Goal: Task Accomplishment & Management: Manage account settings

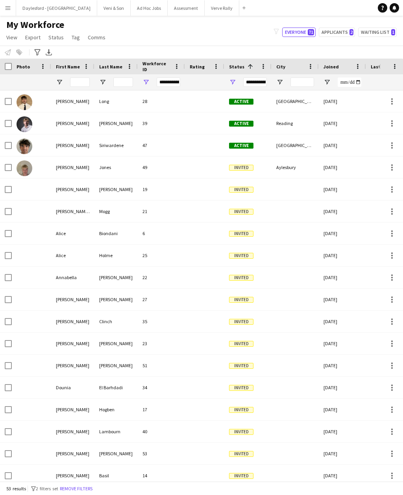
click at [99, 11] on button "Veni & Son Close" at bounding box center [113, 7] width 33 height 15
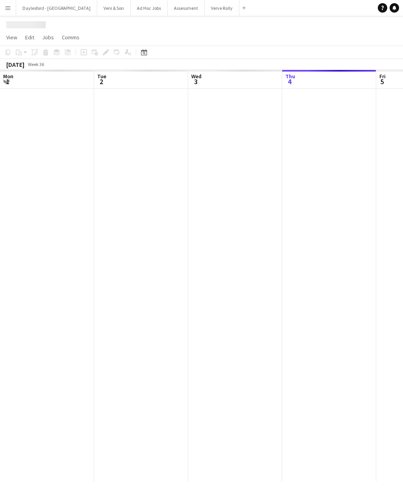
scroll to position [0, 188]
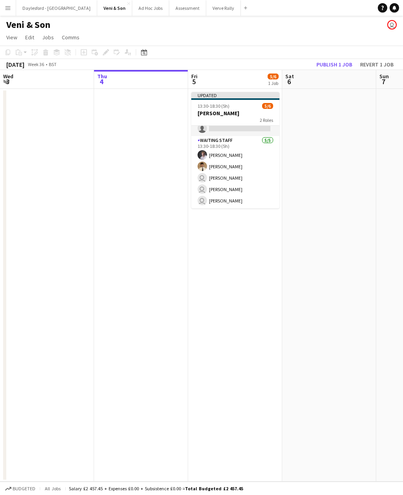
click at [241, 110] on h3 "[PERSON_NAME]" at bounding box center [235, 113] width 88 height 7
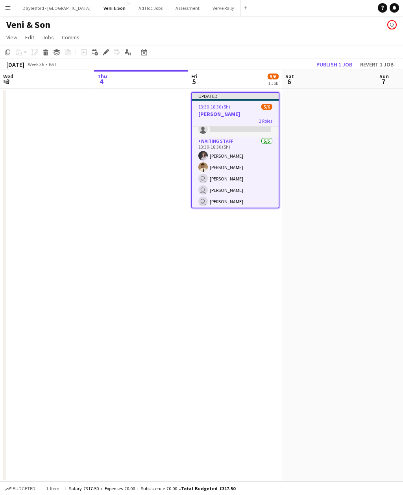
click at [243, 108] on div "13:30-18:30 (5h) 5/6" at bounding box center [235, 107] width 87 height 6
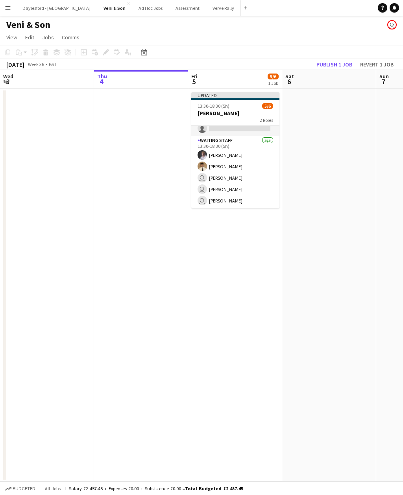
click at [243, 112] on h3 "[PERSON_NAME]" at bounding box center [235, 113] width 88 height 7
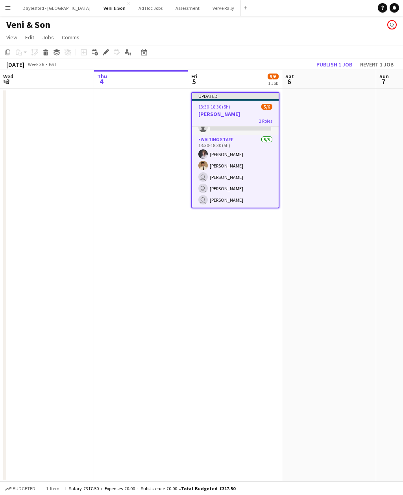
scroll to position [18, 0]
click at [8, 38] on span "View" at bounding box center [11, 37] width 11 height 7
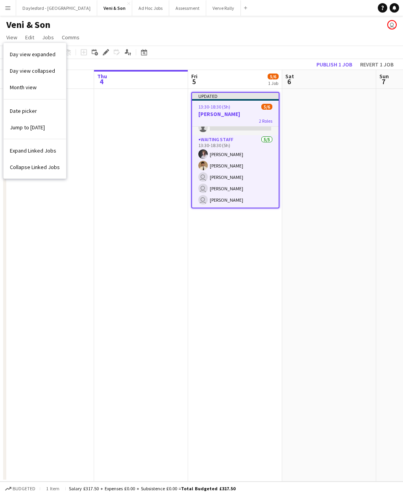
click at [50, 53] on span "Day view expanded" at bounding box center [33, 54] width 46 height 7
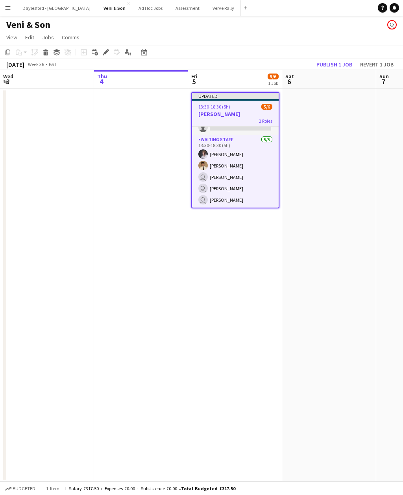
click at [9, 35] on span "View" at bounding box center [11, 37] width 11 height 7
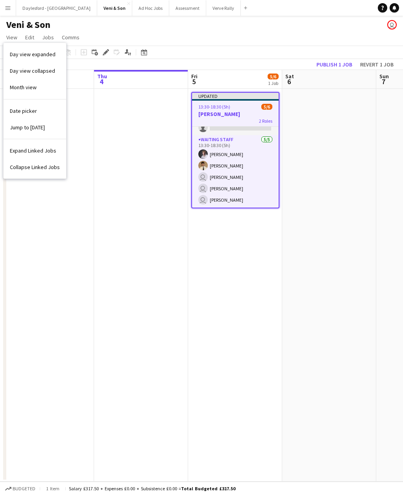
click at [7, 7] on app-icon "Menu" at bounding box center [8, 8] width 6 height 6
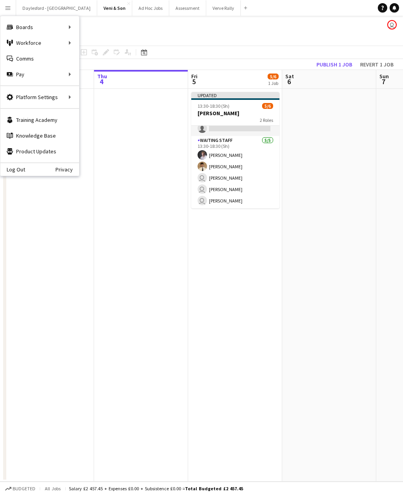
scroll to position [17, 0]
click at [10, 6] on app-icon "Menu" at bounding box center [8, 8] width 6 height 6
click at [122, 41] on link "My Workforce" at bounding box center [118, 43] width 79 height 16
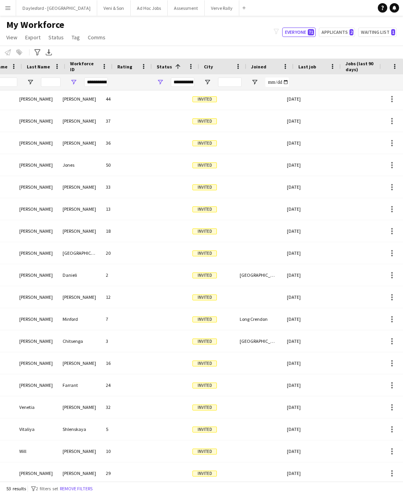
scroll to position [0, 159]
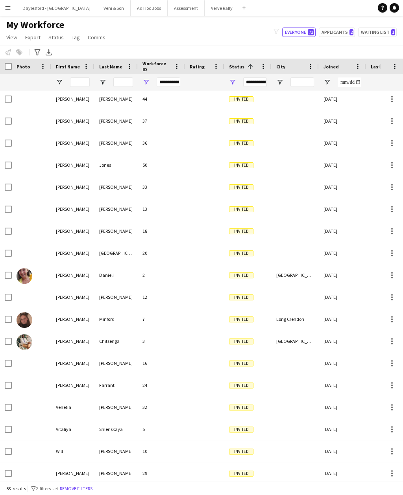
click at [97, 35] on span "Comms" at bounding box center [97, 37] width 18 height 7
click at [95, 40] on span "Comms" at bounding box center [97, 37] width 18 height 7
click at [102, 40] on span "Comms" at bounding box center [97, 37] width 18 height 7
click at [106, 44] on div "Send notification" at bounding box center [110, 54] width 55 height 23
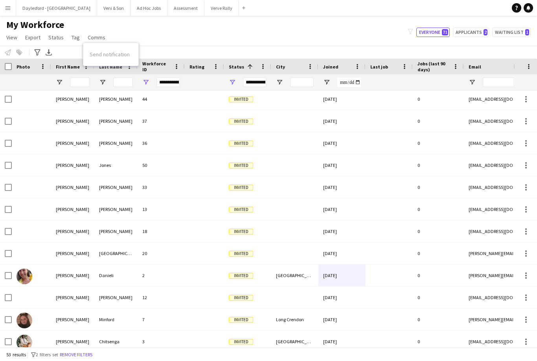
click at [109, 43] on div "Send notification" at bounding box center [110, 54] width 55 height 23
click at [11, 9] on button "Menu" at bounding box center [8, 8] width 16 height 16
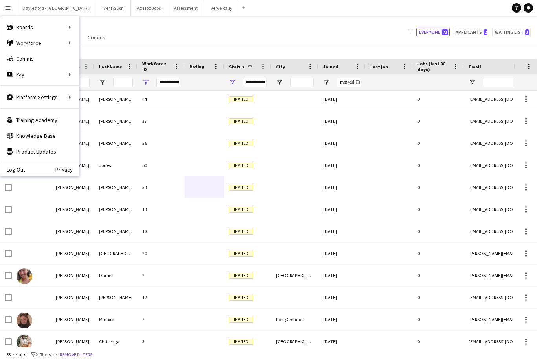
click at [58, 59] on link "Comms Comms" at bounding box center [39, 59] width 79 height 16
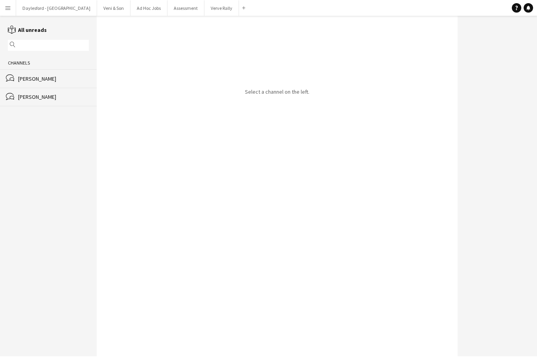
click at [65, 77] on div "bubbles [PERSON_NAME]" at bounding box center [48, 78] width 97 height 18
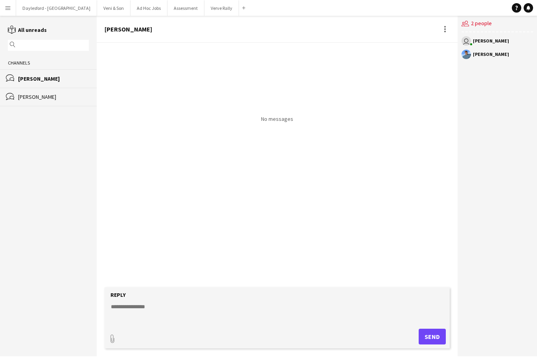
click at [64, 97] on div "[PERSON_NAME]" at bounding box center [53, 96] width 71 height 7
click at [46, 30] on link "reading All unreads" at bounding box center [27, 29] width 39 height 7
click at [11, 8] on button "Menu" at bounding box center [8, 8] width 16 height 16
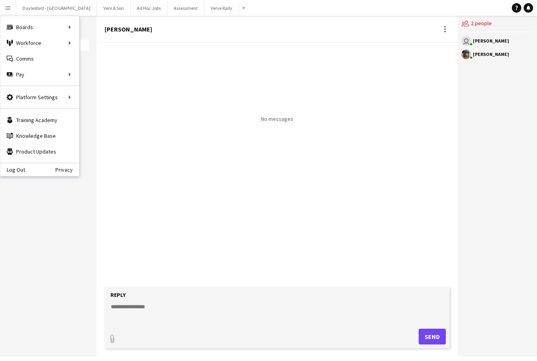
click at [56, 59] on link "Comms Comms" at bounding box center [39, 59] width 79 height 16
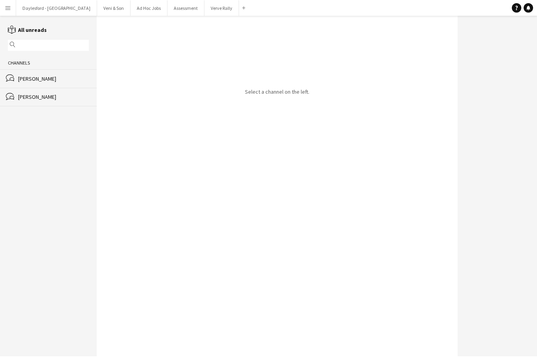
click at [12, 9] on button "Menu" at bounding box center [8, 8] width 16 height 16
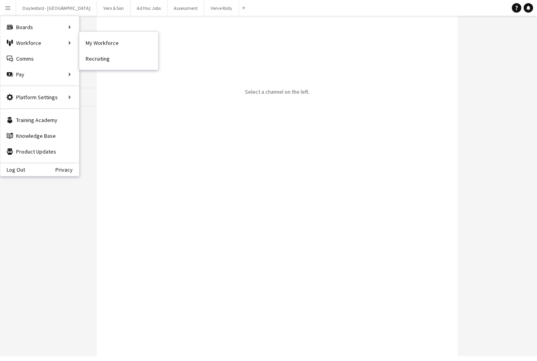
click at [120, 43] on link "My Workforce" at bounding box center [118, 43] width 79 height 16
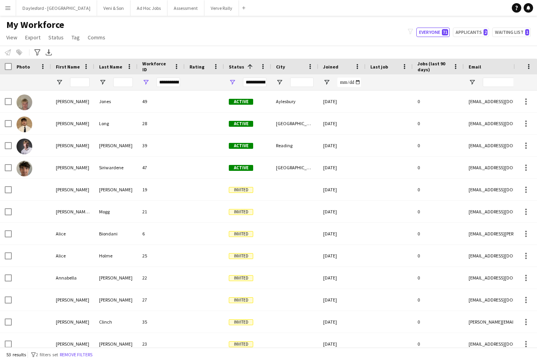
click at [99, 39] on span "Comms" at bounding box center [97, 37] width 18 height 7
click at [17, 36] on span "View" at bounding box center [11, 37] width 11 height 7
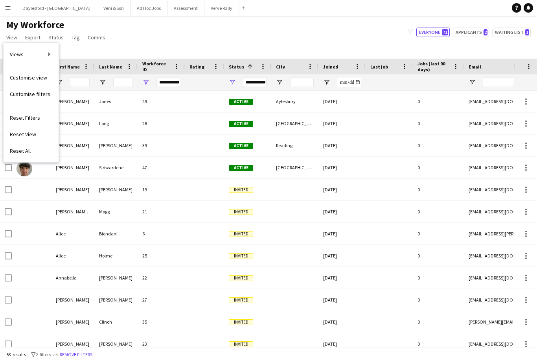
click at [182, 37] on div "My Workforce View Views Default view New view Update view Delete view Edit name…" at bounding box center [268, 32] width 537 height 27
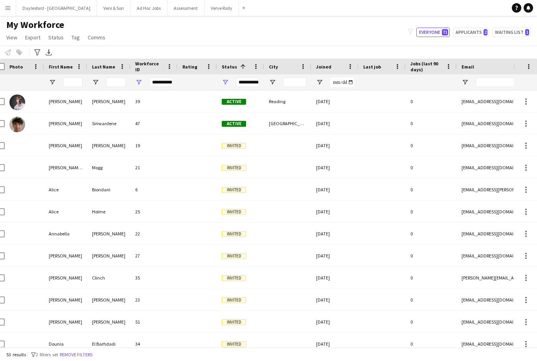
click at [402, 36] on button "Everyone 71" at bounding box center [432, 32] width 33 height 9
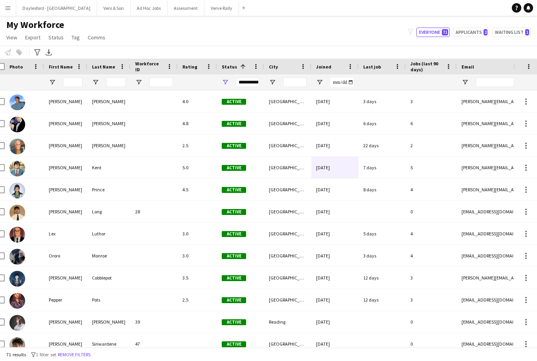
click at [402, 34] on button "Applicants 2" at bounding box center [471, 32] width 36 height 9
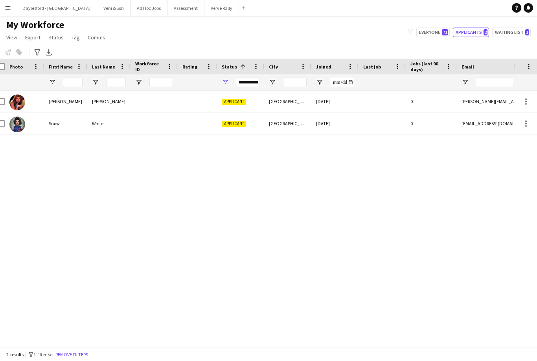
click at [402, 35] on button "Waiting list 1" at bounding box center [511, 32] width 39 height 9
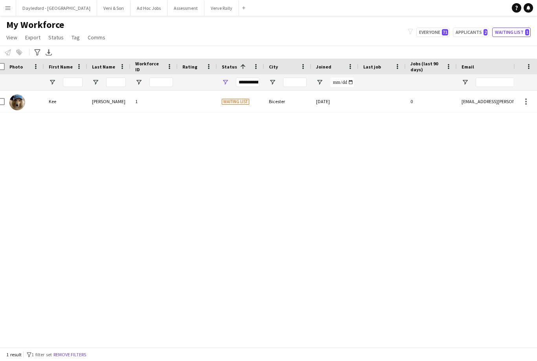
click at [402, 34] on button "Applicants 2" at bounding box center [471, 32] width 36 height 9
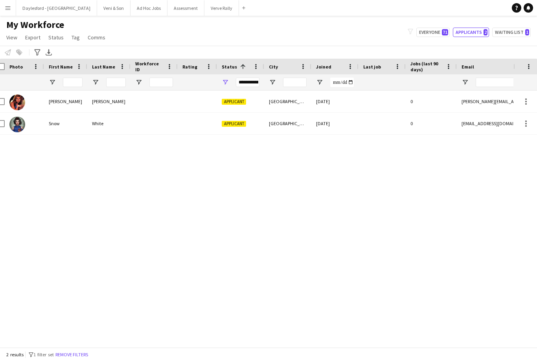
click at [402, 35] on button "Waiting list 1" at bounding box center [511, 32] width 39 height 9
type input "**********"
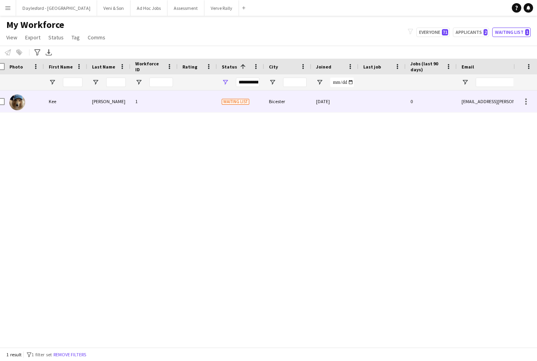
click at [296, 109] on div "Bicester" at bounding box center [287, 101] width 47 height 22
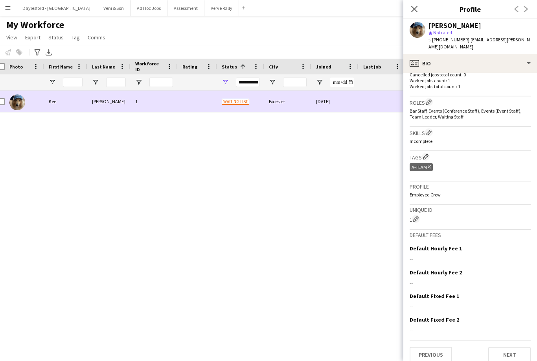
scroll to position [227, 0]
click at [402, 348] on button "Next" at bounding box center [509, 355] width 42 height 16
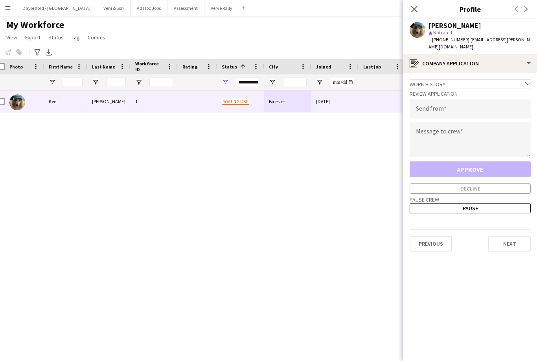
click at [402, 238] on button "Next" at bounding box center [509, 244] width 42 height 16
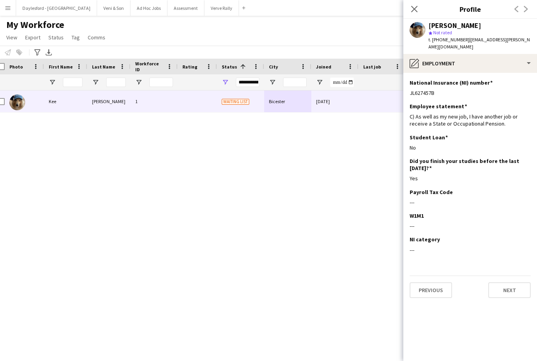
click at [402, 287] on button "Next" at bounding box center [509, 290] width 42 height 16
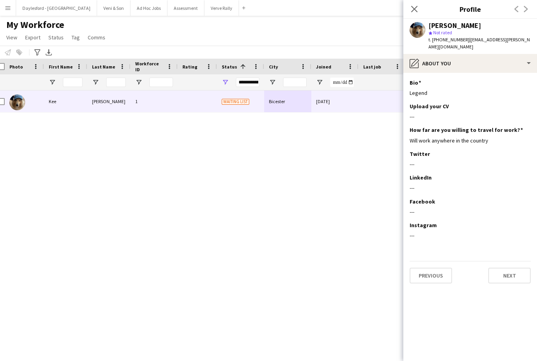
click at [402, 268] on button "Next" at bounding box center [509, 275] width 42 height 16
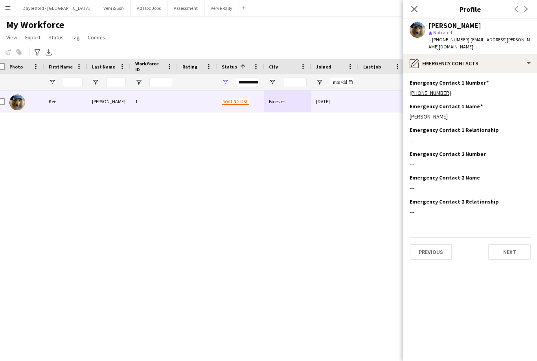
click at [402, 246] on button "Next" at bounding box center [509, 252] width 42 height 16
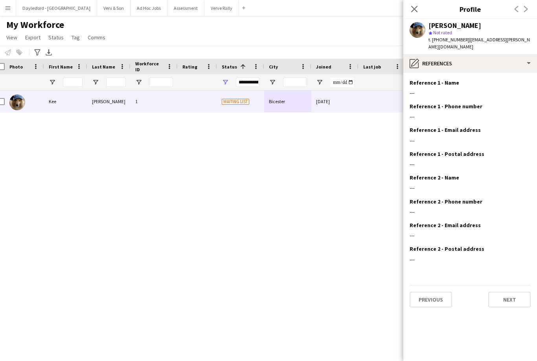
click at [402, 295] on button "Next" at bounding box center [509, 299] width 42 height 16
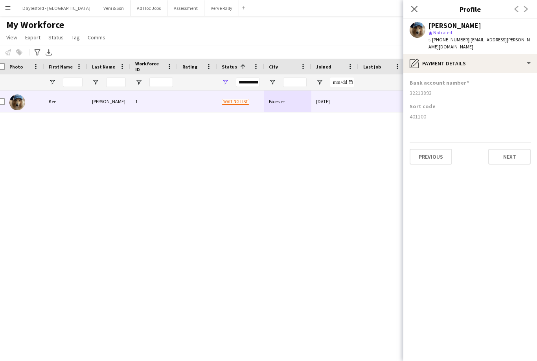
click at [402, 150] on button "Next" at bounding box center [509, 157] width 42 height 16
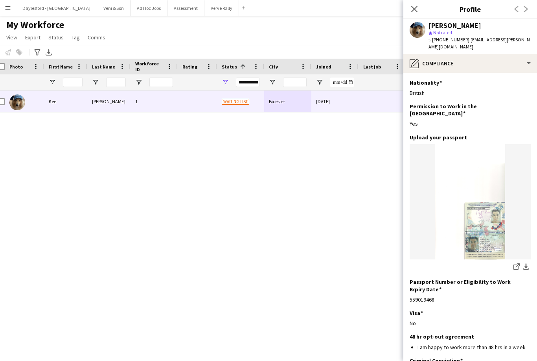
click at [174, 10] on button "Assessment Close" at bounding box center [186, 7] width 37 height 15
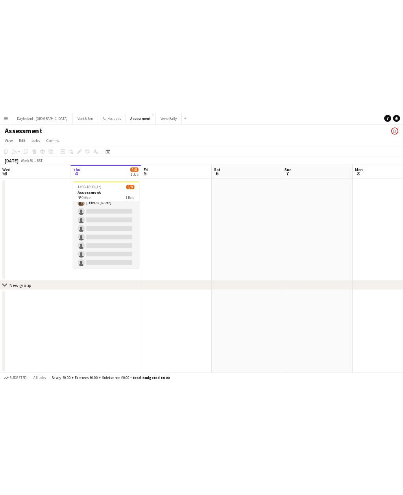
scroll to position [18, 0]
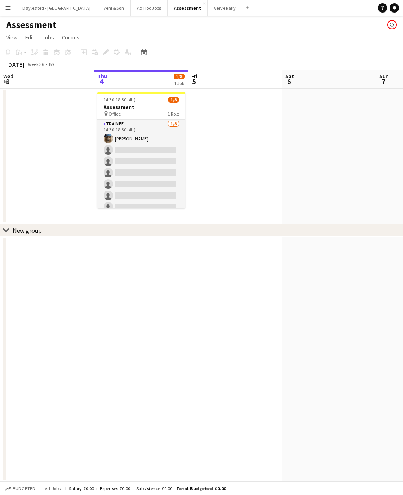
click at [98, 10] on button "Veni & Son Close" at bounding box center [113, 7] width 33 height 15
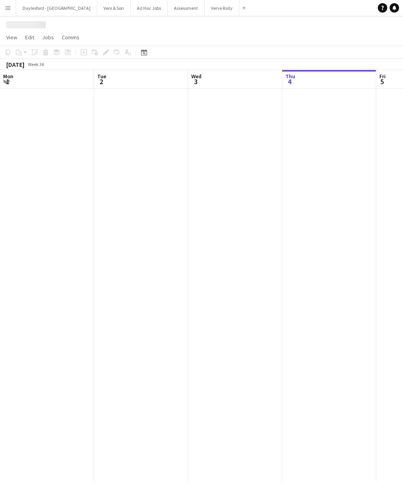
scroll to position [0, 188]
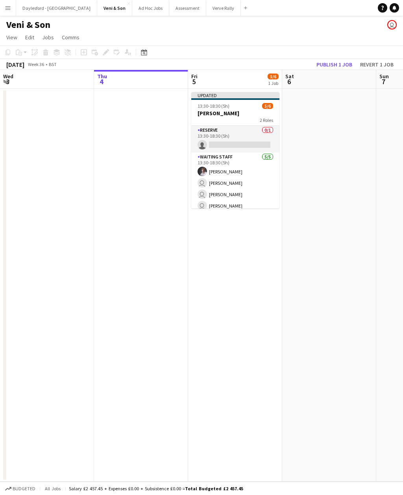
click at [241, 144] on app-card-role "Reserve 0/1 13:30-18:30 (5h) single-neutral-actions" at bounding box center [235, 139] width 88 height 27
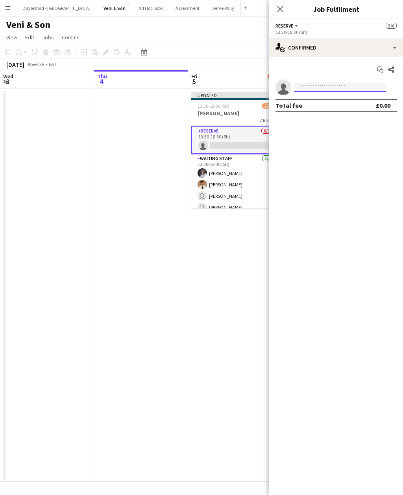
click at [342, 89] on input at bounding box center [339, 87] width 91 height 9
type input "***"
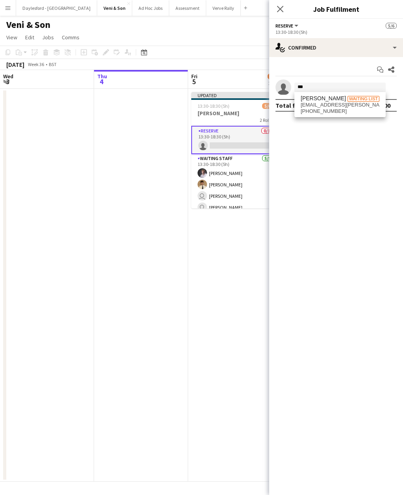
click at [343, 101] on span "[PERSON_NAME] Waiting list" at bounding box center [339, 98] width 79 height 7
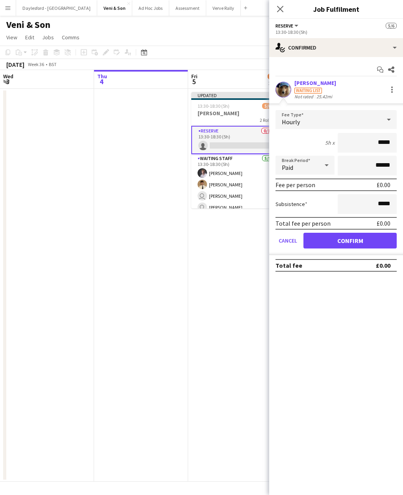
click at [372, 243] on button "Confirm" at bounding box center [349, 241] width 93 height 16
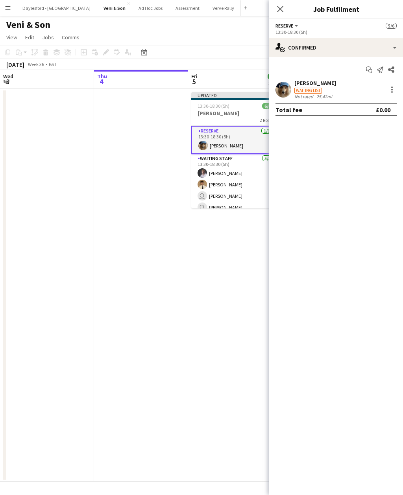
click at [283, 12] on icon "Close pop-in" at bounding box center [280, 9] width 6 height 6
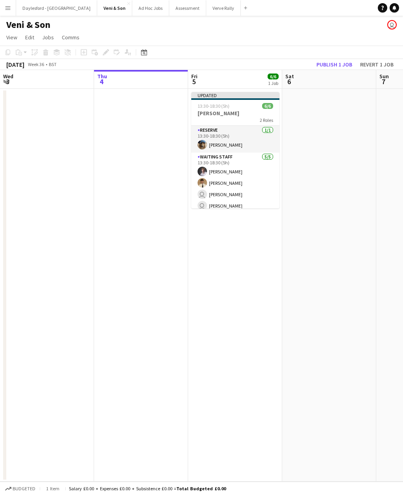
click at [243, 109] on div "13:30-18:30 (5h) 6/6" at bounding box center [235, 106] width 88 height 6
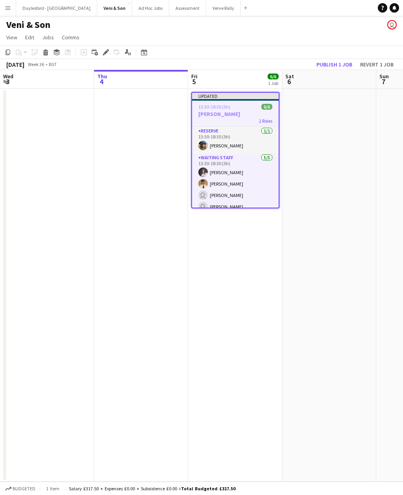
click at [344, 63] on button "Publish 1 job" at bounding box center [334, 64] width 42 height 10
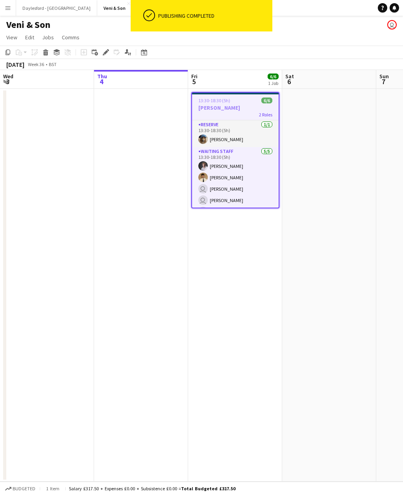
click at [334, 26] on div "Veni & Son user" at bounding box center [201, 23] width 403 height 15
